Goal: Find specific page/section: Find specific page/section

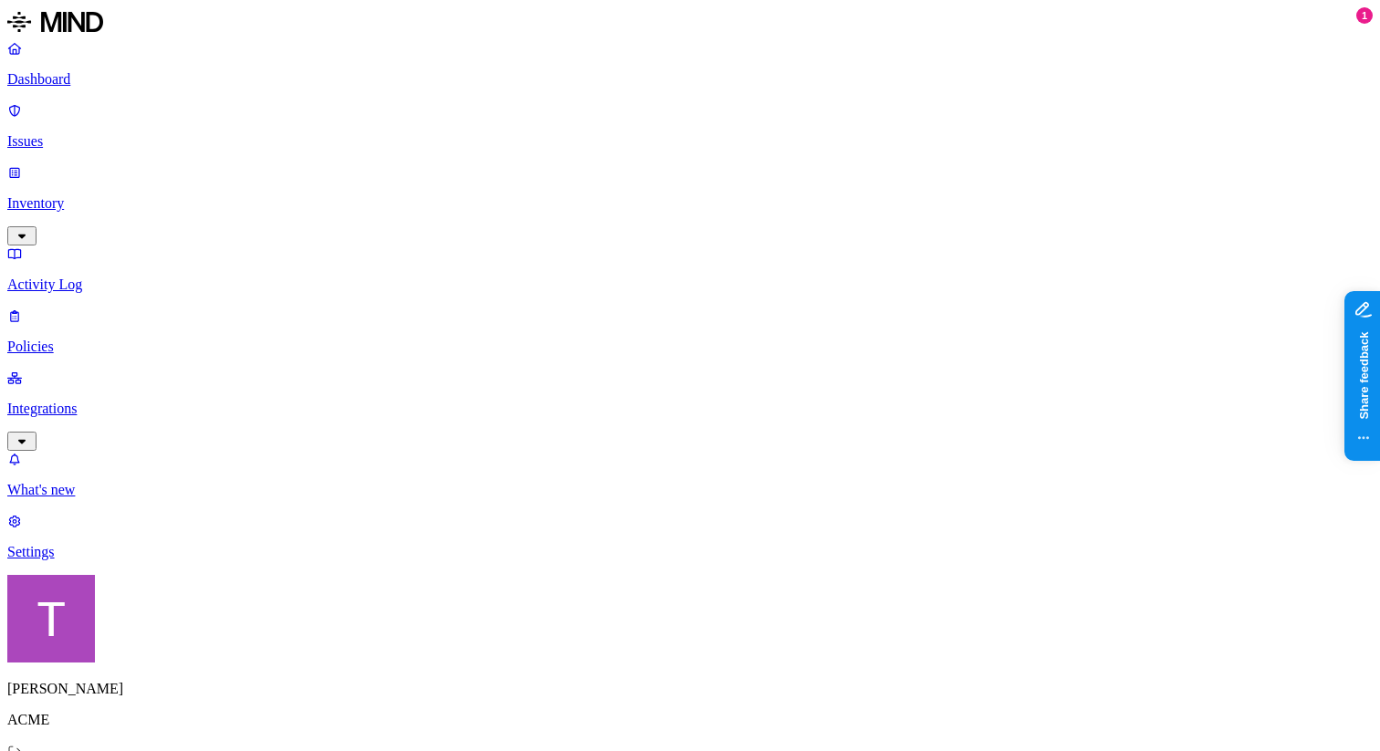
click at [99, 195] on p "Inventory" at bounding box center [689, 203] width 1365 height 16
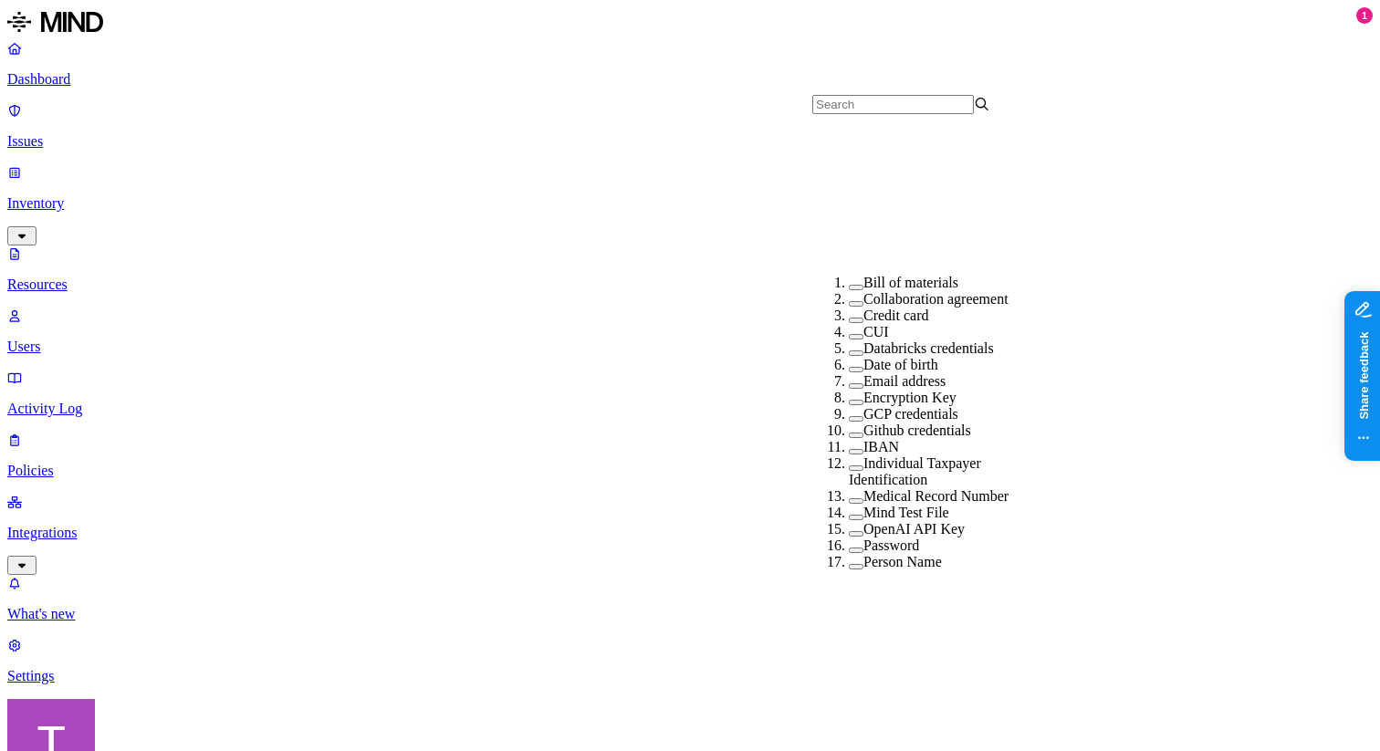
scroll to position [356, 0]
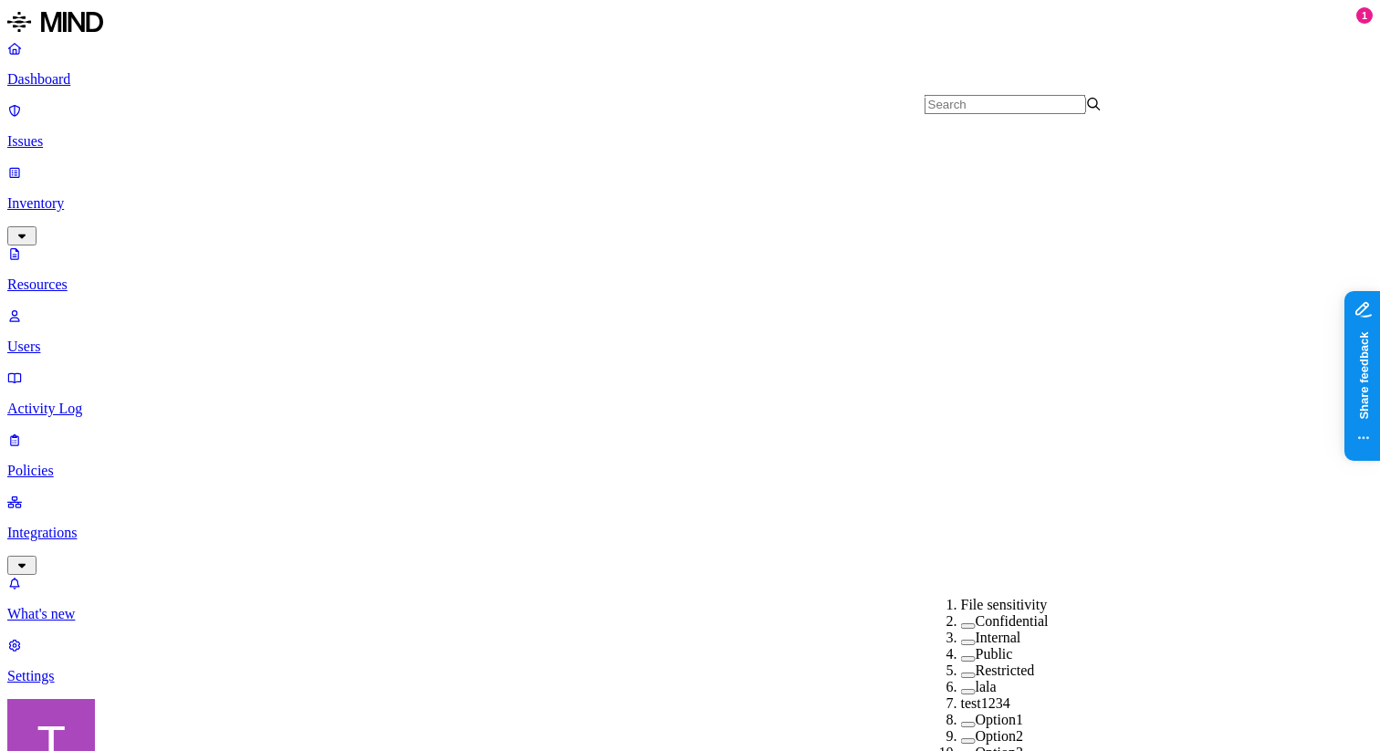
scroll to position [661, 0]
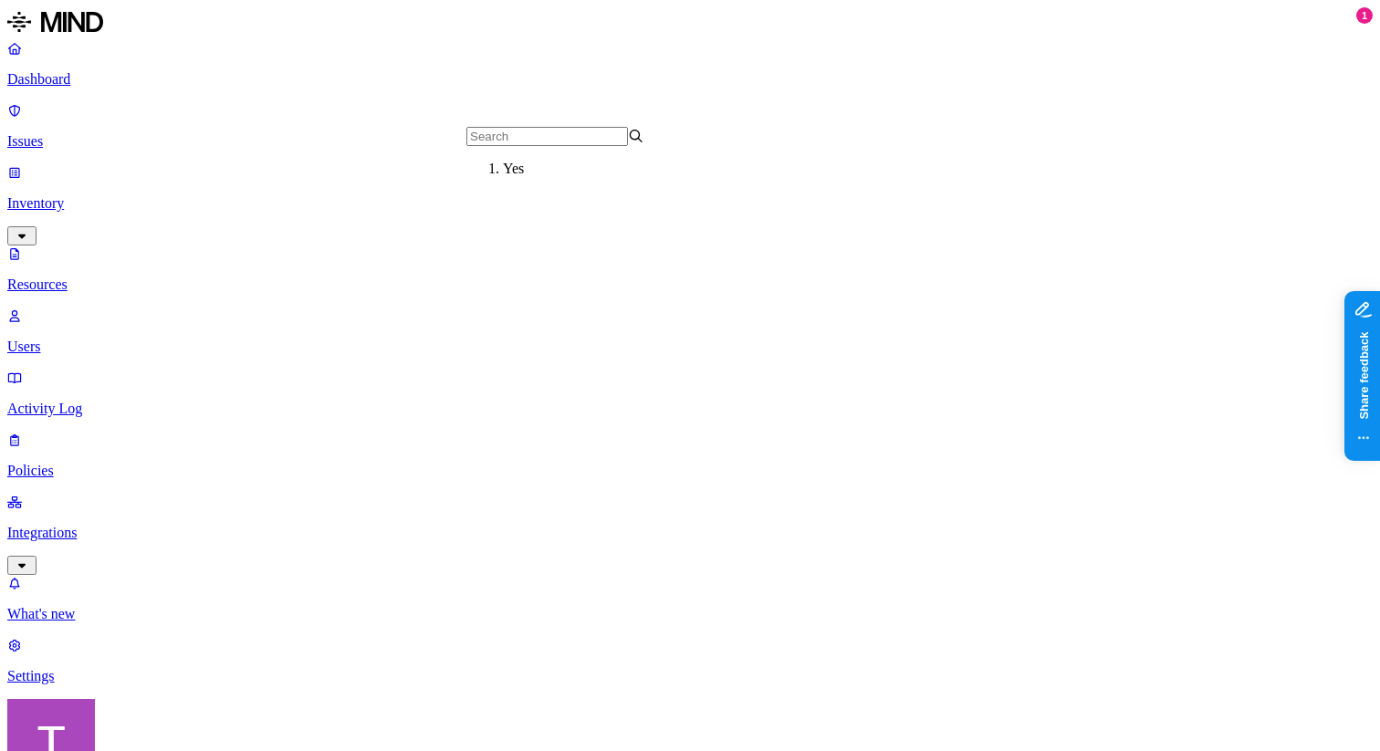
scroll to position [0, 0]
click at [537, 177] on div "Yes" at bounding box center [592, 169] width 178 height 16
click at [103, 463] on p "Policies" at bounding box center [689, 471] width 1365 height 16
